Goal: Answer question/provide support: Answer question/provide support

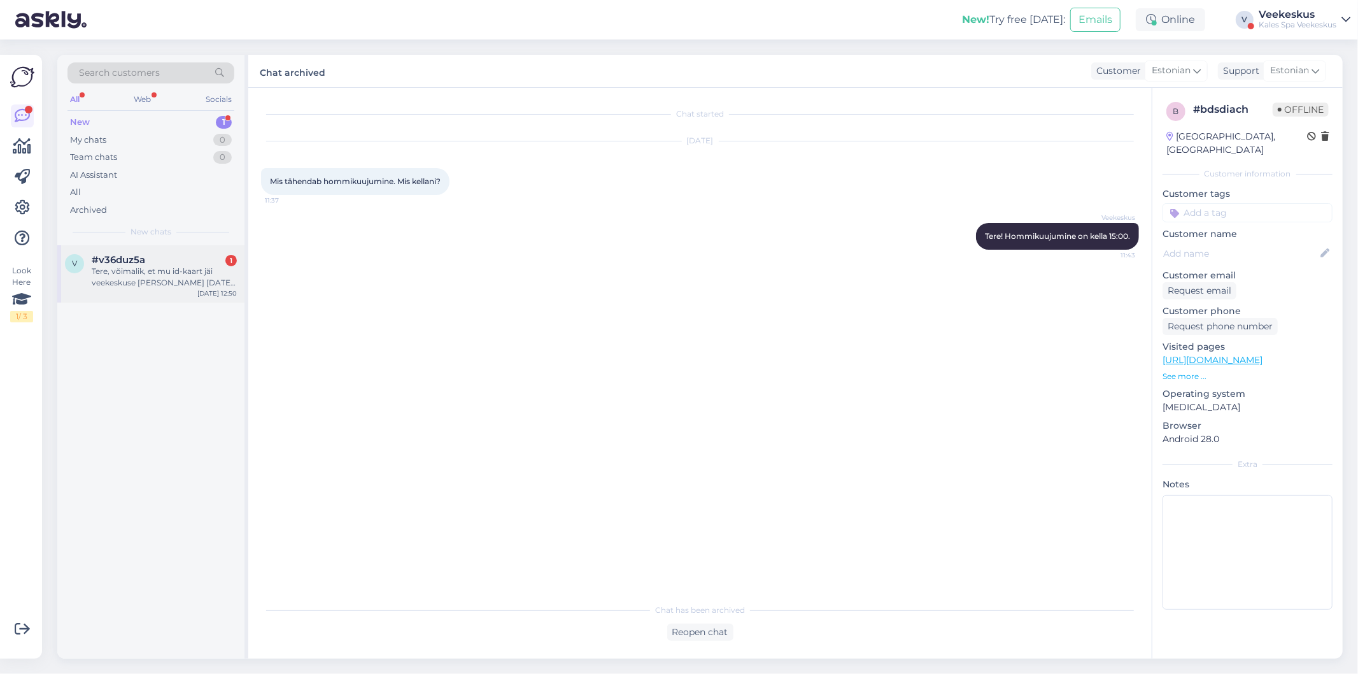
click at [129, 262] on span "#v36duz5a" at bounding box center [118, 259] width 53 height 11
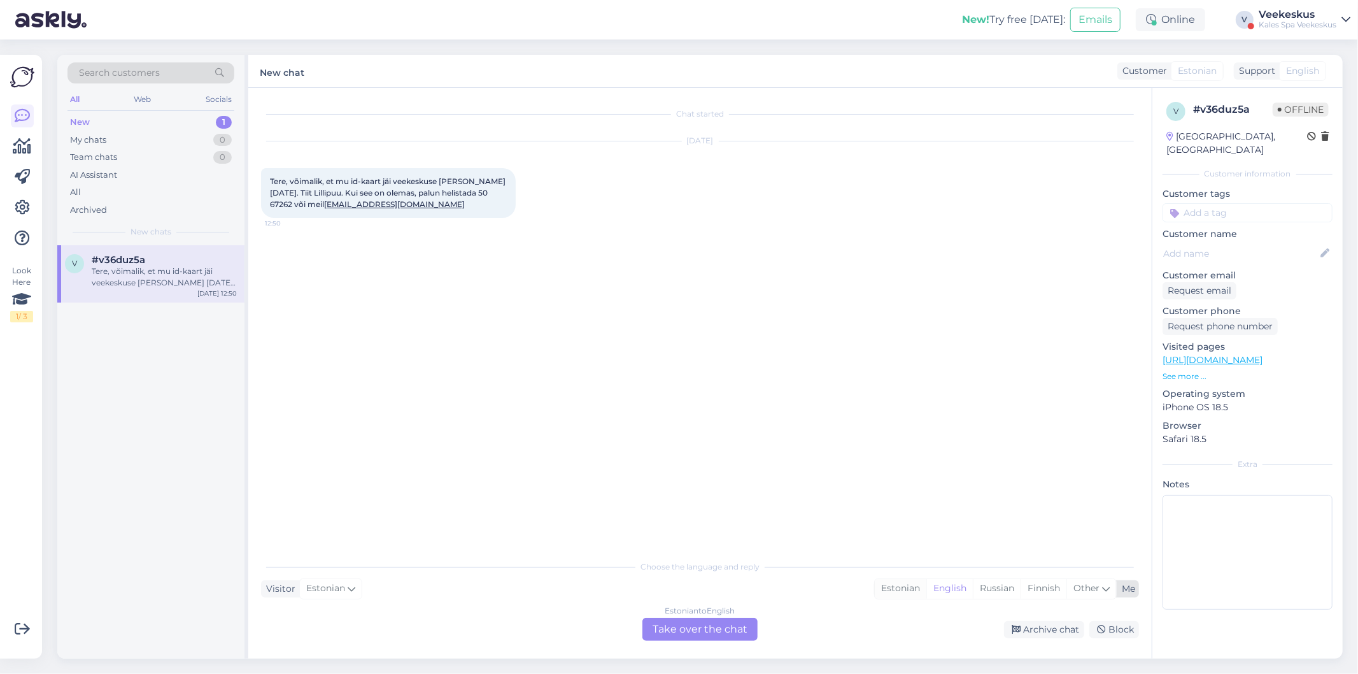
click at [898, 592] on div "Estonian" at bounding box center [901, 588] width 52 height 19
click at [707, 633] on div "Estonian to Estonian Take over the chat" at bounding box center [699, 629] width 115 height 23
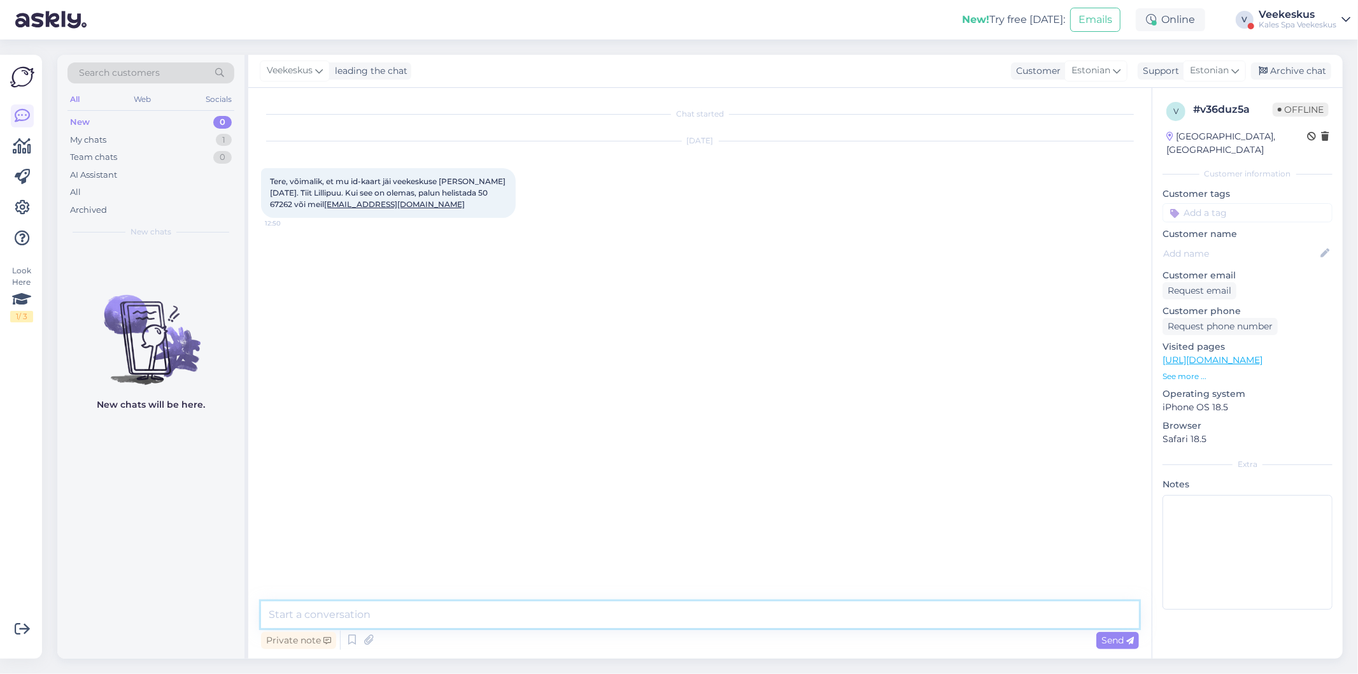
click at [639, 626] on textarea at bounding box center [700, 614] width 878 height 27
type textarea "Tere! Teie ID-kaart on veekeskuse administratsionis, võite sellele järgi tulla."
click at [1135, 645] on div "Send" at bounding box center [1117, 640] width 43 height 17
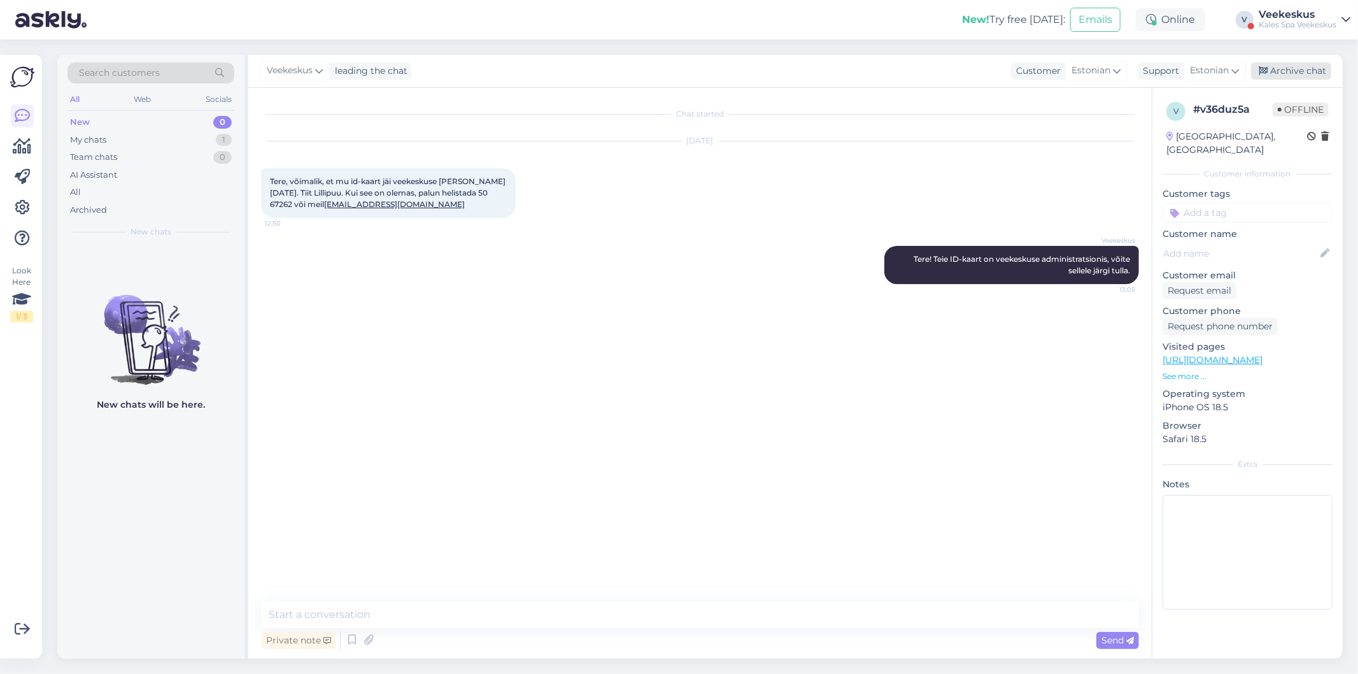
click at [1280, 73] on div "Archive chat" at bounding box center [1291, 70] width 80 height 17
click at [176, 191] on div "All" at bounding box center [150, 192] width 167 height 18
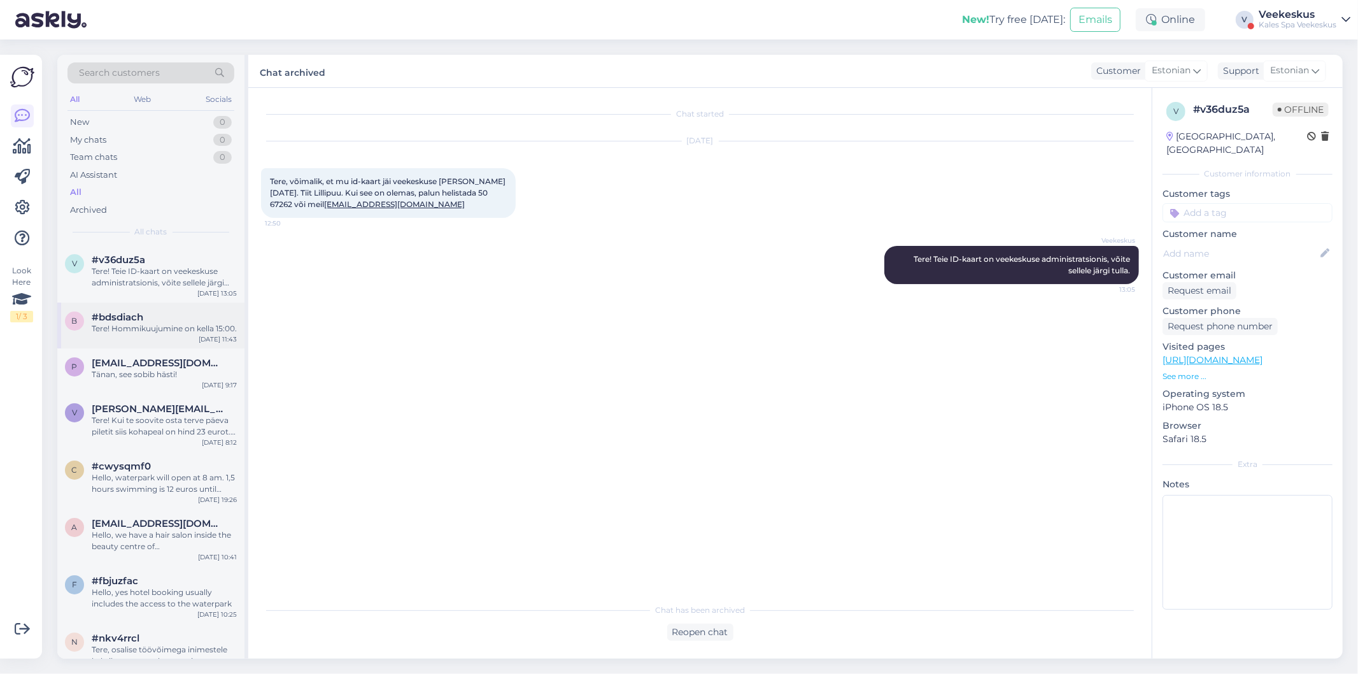
click at [167, 326] on div "Tere! Hommikuujumine on kella 15:00." at bounding box center [164, 328] width 145 height 11
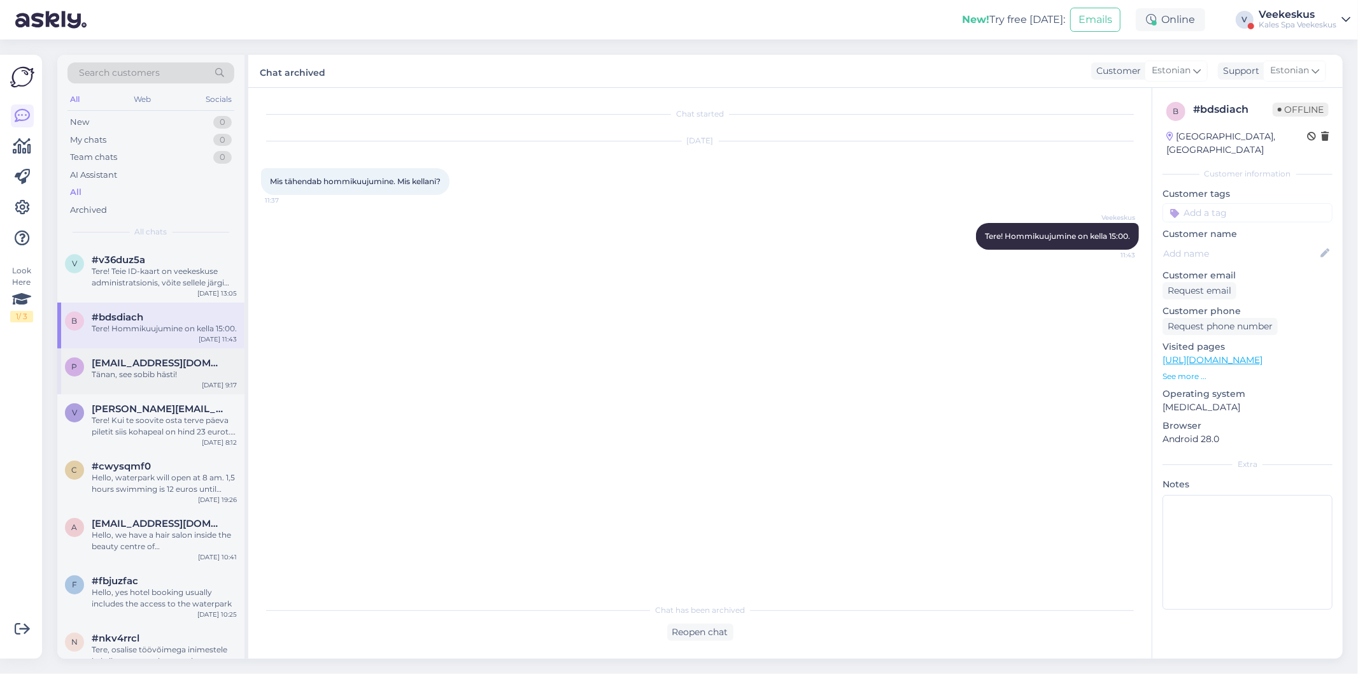
click at [177, 369] on div "Tänan, see sobib hästi!" at bounding box center [164, 374] width 145 height 11
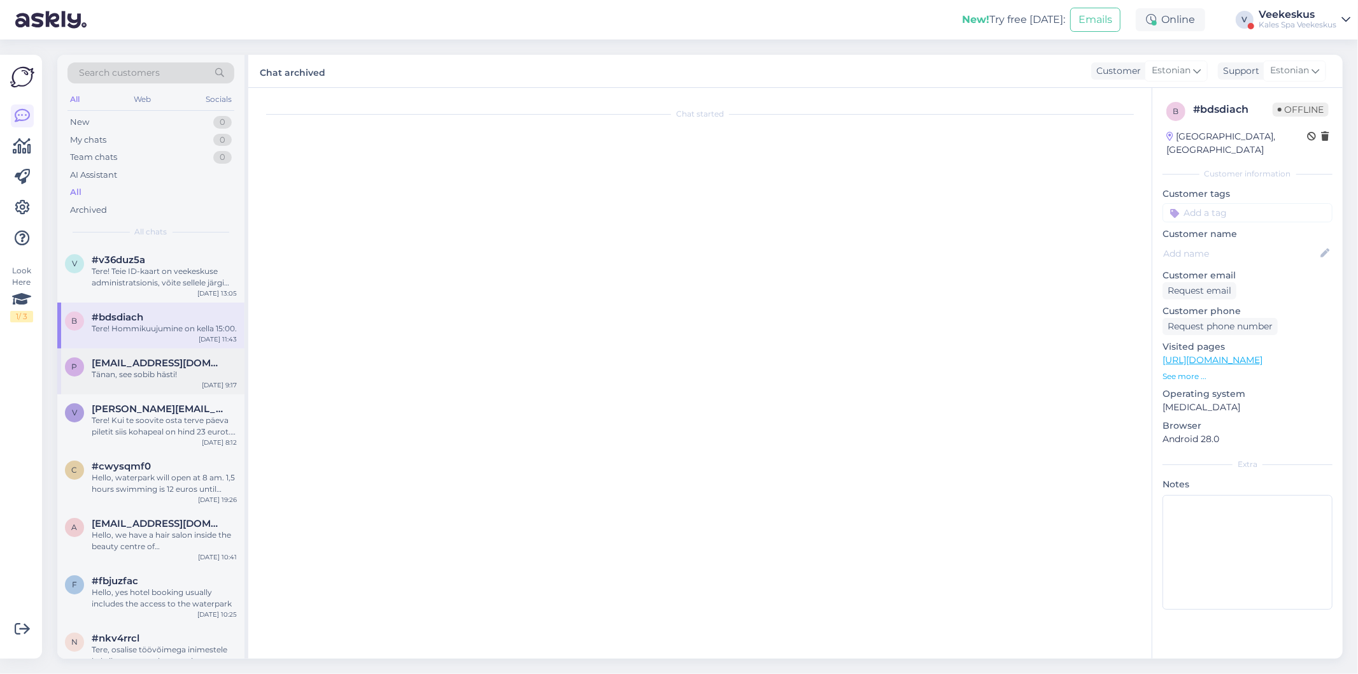
scroll to position [73, 0]
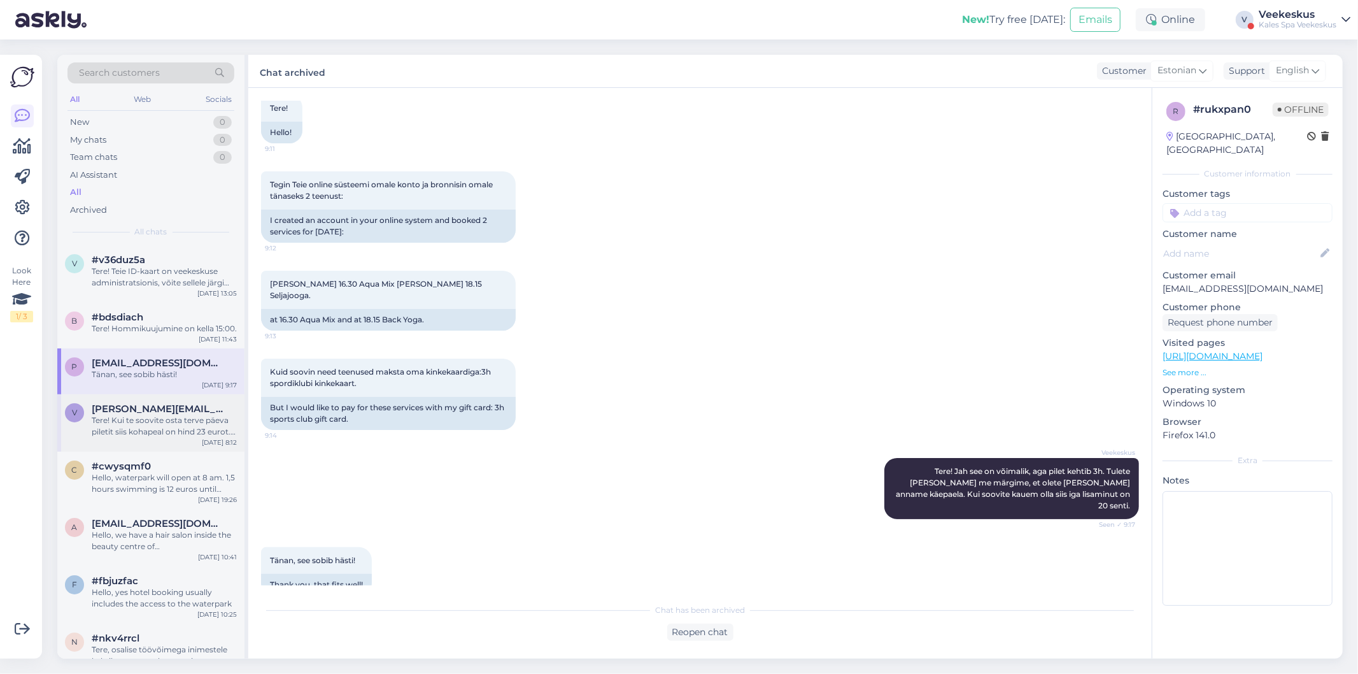
click at [110, 435] on div "Tere! Kui te soovite osta terve päeva piletit siis kohapeal on hind 23 eurot. H…" at bounding box center [164, 425] width 145 height 23
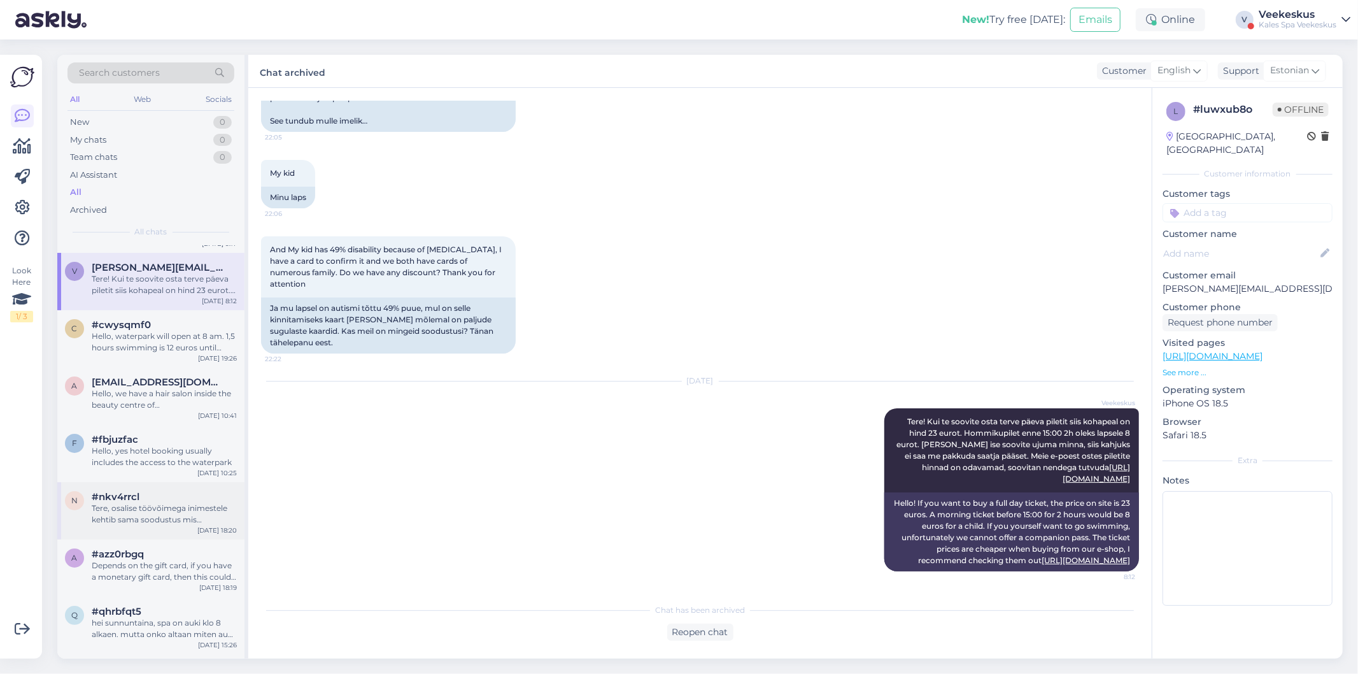
scroll to position [0, 0]
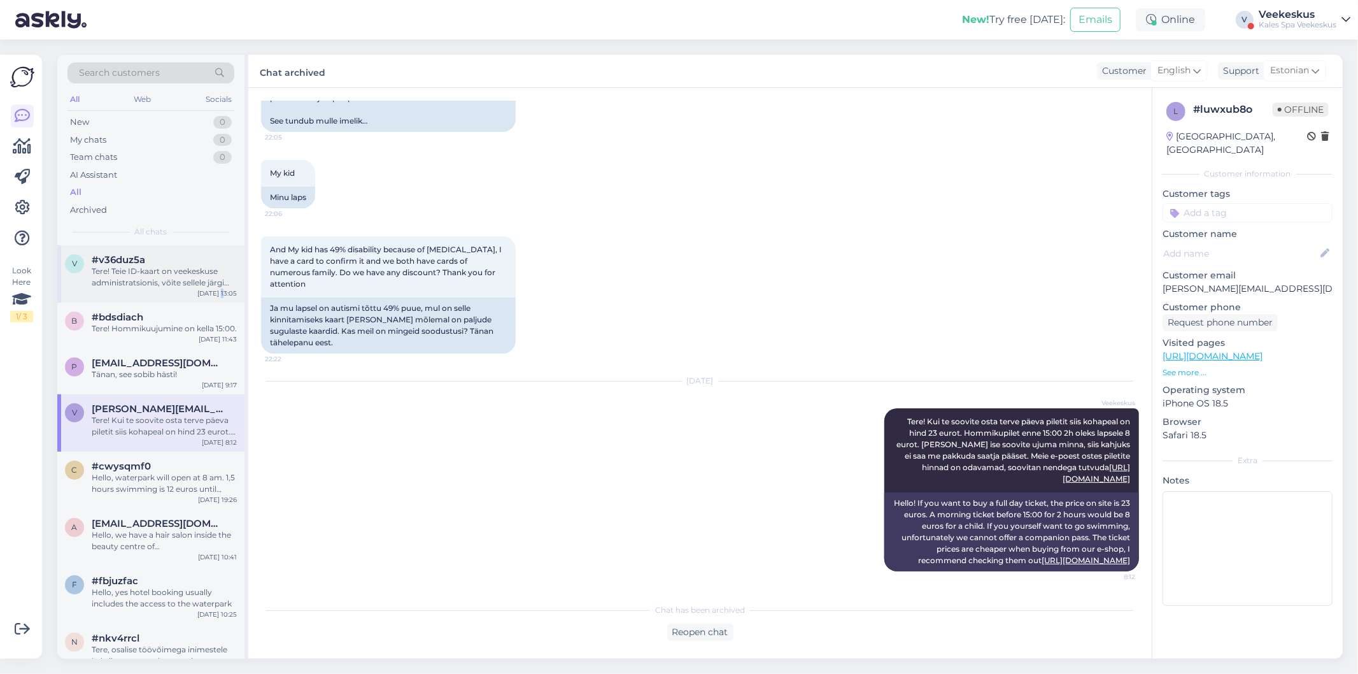
click at [223, 295] on div "[DATE] 13:05" at bounding box center [216, 293] width 39 height 10
